Goal: Navigation & Orientation: Find specific page/section

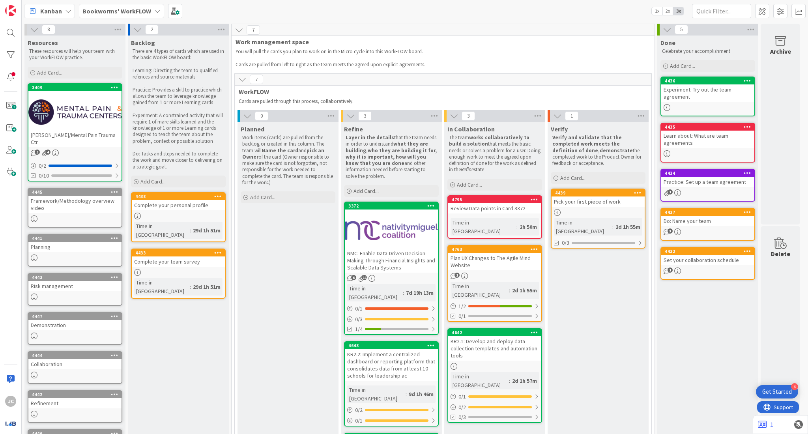
click at [144, 13] on b "Bookworms' WorkFLOW" at bounding box center [116, 11] width 69 height 8
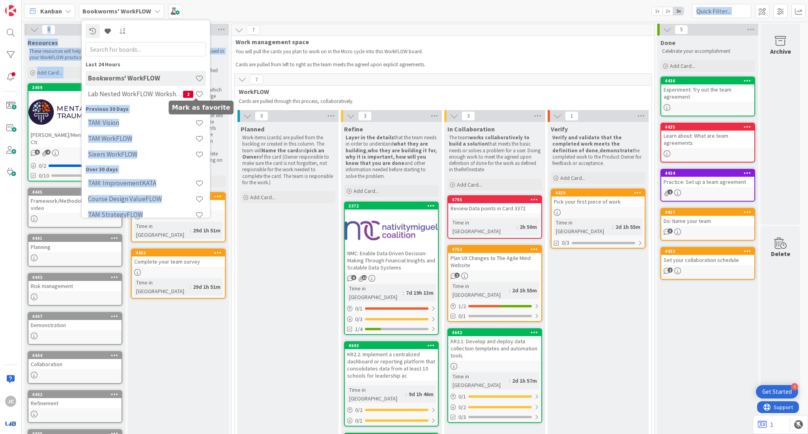
drag, startPoint x: 209, startPoint y: 60, endPoint x: 197, endPoint y: 99, distance: 40.5
click at [197, 99] on div "Kanban Bookworms' WorkFLOW Last 24 Hours Bookworms' WorkFLOW Lab Nested WorkFLO…" at bounding box center [415, 217] width 786 height 434
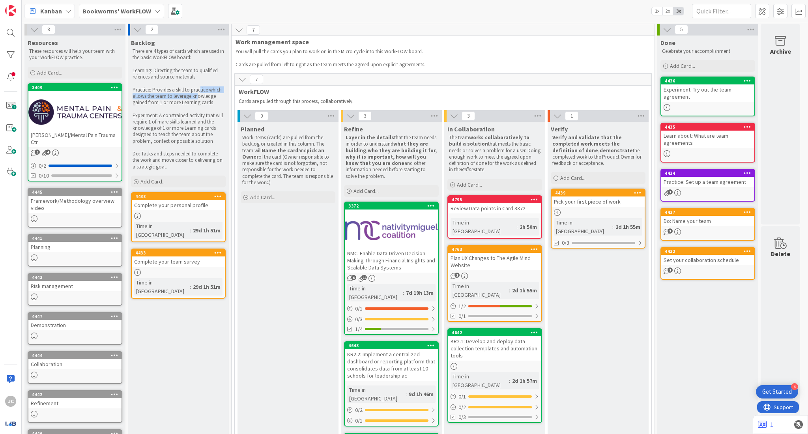
drag, startPoint x: 197, startPoint y: 99, endPoint x: 200, endPoint y: 86, distance: 12.9
click at [200, 87] on p "Practice: Provides a skill to practice which allows the team to leverage knowle…" at bounding box center [177, 96] width 91 height 19
click at [128, 11] on b "Bookworms' WorkFLOW" at bounding box center [116, 11] width 69 height 8
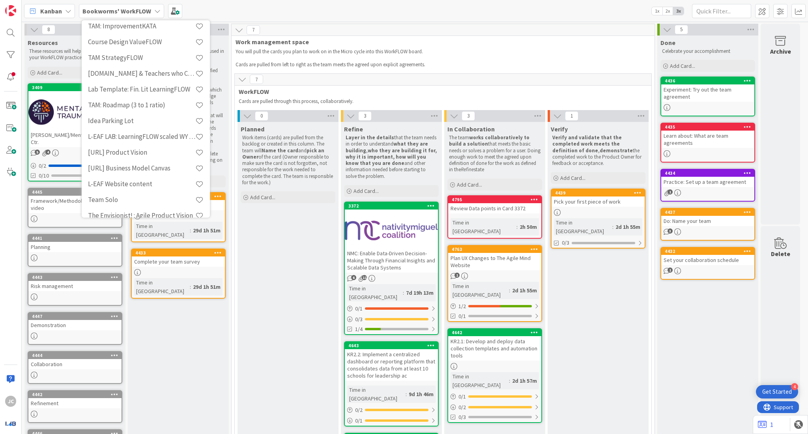
scroll to position [180, 0]
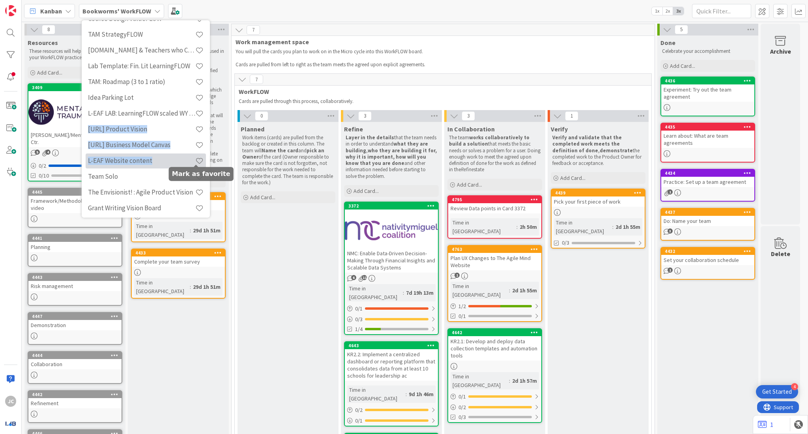
drag, startPoint x: 201, startPoint y: 118, endPoint x: 199, endPoint y: 163, distance: 45.8
click at [199, 163] on div "TAM: ImprovementKATA Course Design ValueFLOW TAM StrategyFLOW [DOMAIN_NAME] & T…" at bounding box center [146, 161] width 120 height 331
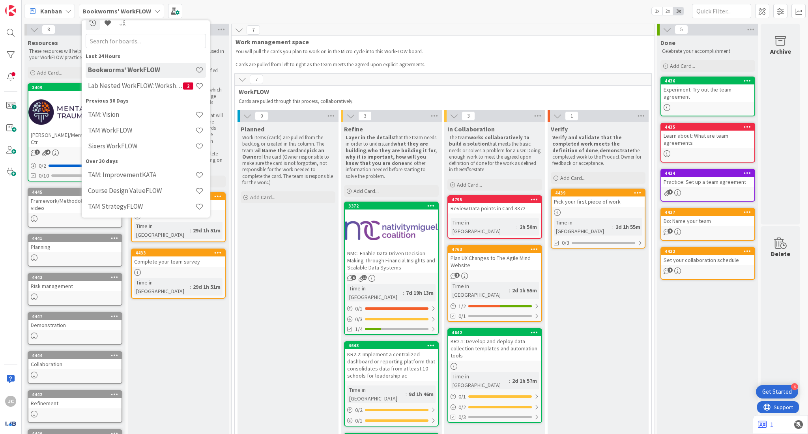
scroll to position [0, 0]
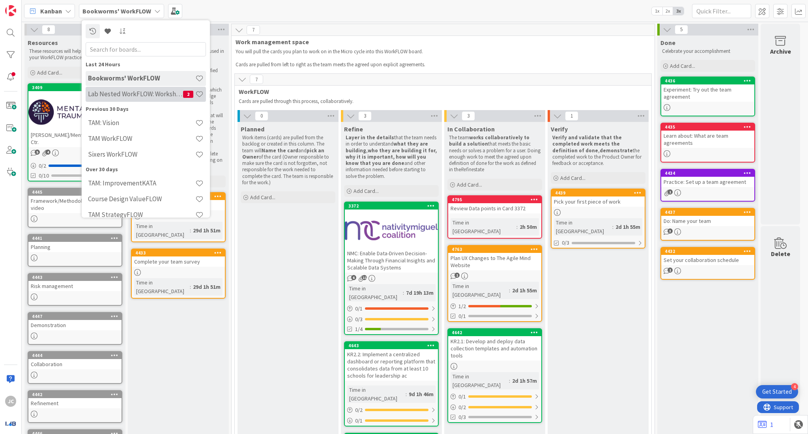
click at [173, 94] on h4 "Lab Nested WorkFLOW: Workshop" at bounding box center [135, 94] width 95 height 8
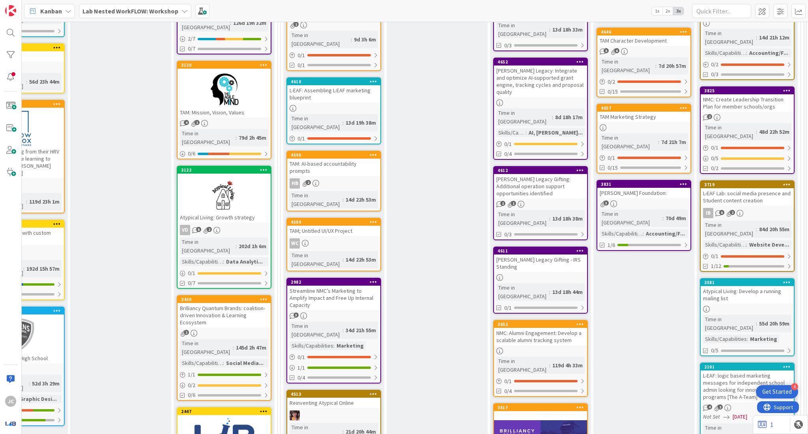
scroll to position [0, 477]
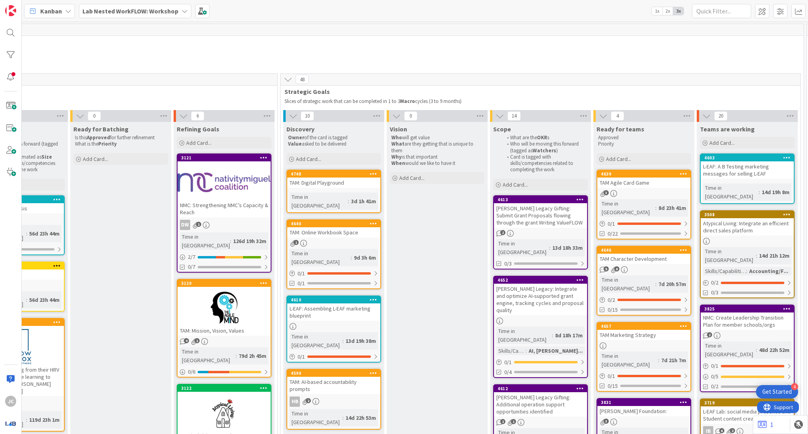
click at [664, 188] on link "4639 TAM Agile Card Game 3 Time in Column : 8d 23h 41m 0 / 1 0/22" at bounding box center [643, 205] width 95 height 70
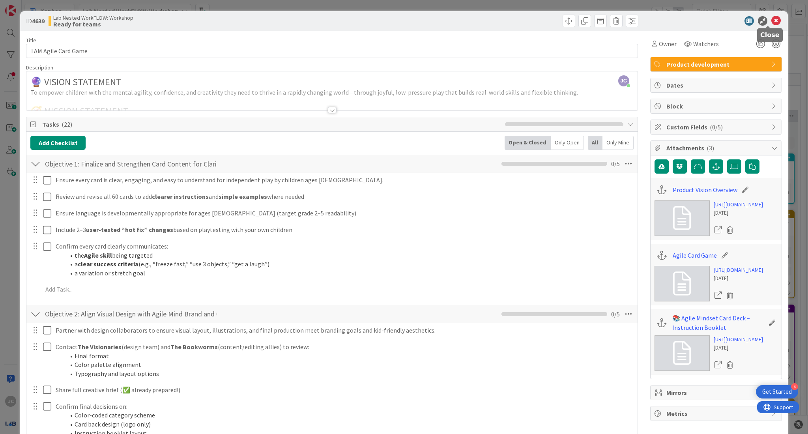
click at [771, 19] on icon at bounding box center [775, 20] width 9 height 9
